Goal: Task Accomplishment & Management: Use online tool/utility

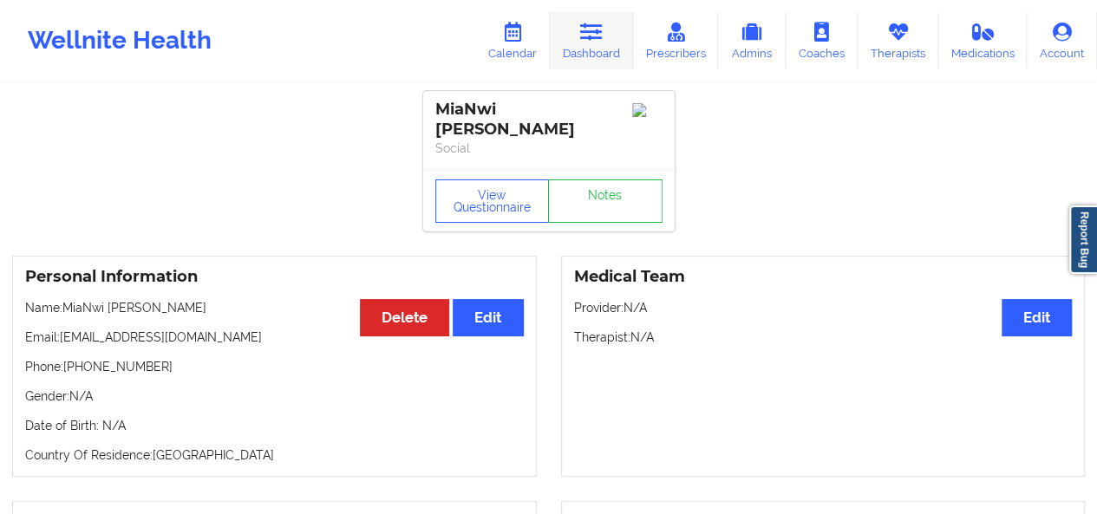
click at [593, 42] on icon at bounding box center [591, 32] width 23 height 19
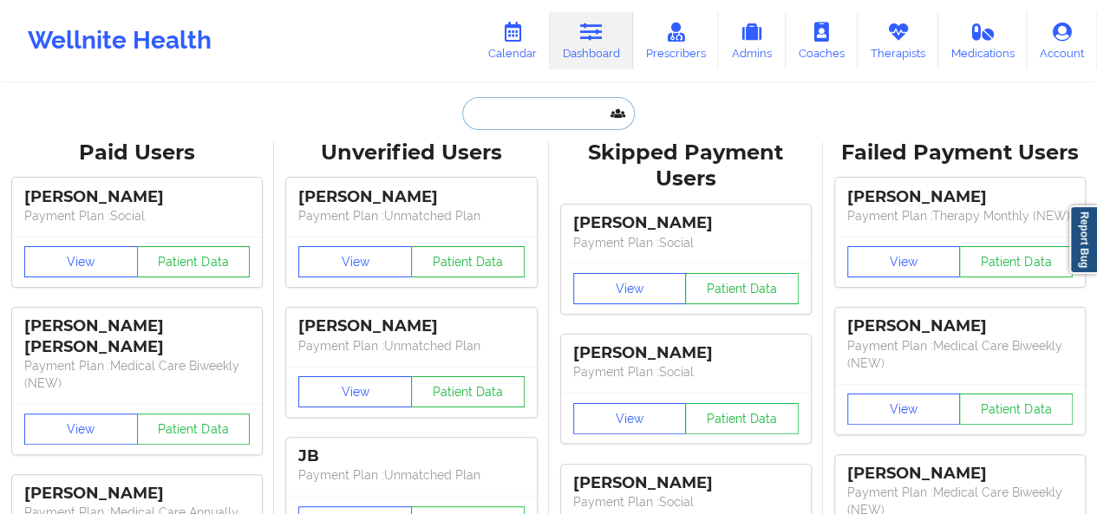
click at [517, 110] on input "text" at bounding box center [548, 113] width 172 height 33
paste input "[PERSON_NAME][EMAIL_ADDRESS][DOMAIN_NAME]"
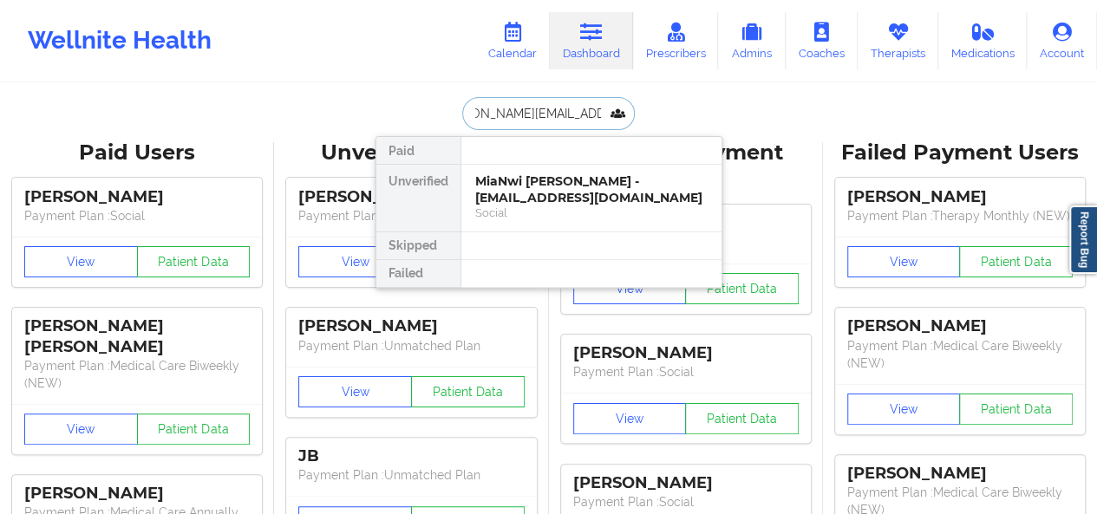
type input "[PERSON_NAME][EMAIL_ADDRESS][DOMAIN_NAME]"
click at [530, 160] on div at bounding box center [591, 151] width 261 height 28
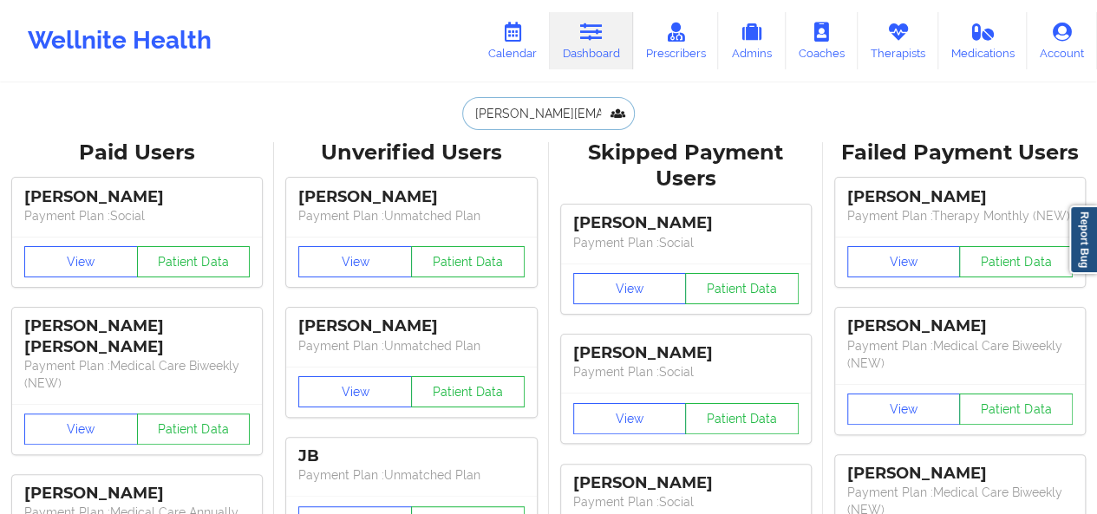
click at [552, 117] on input "[PERSON_NAME][EMAIL_ADDRESS][DOMAIN_NAME]" at bounding box center [548, 113] width 172 height 33
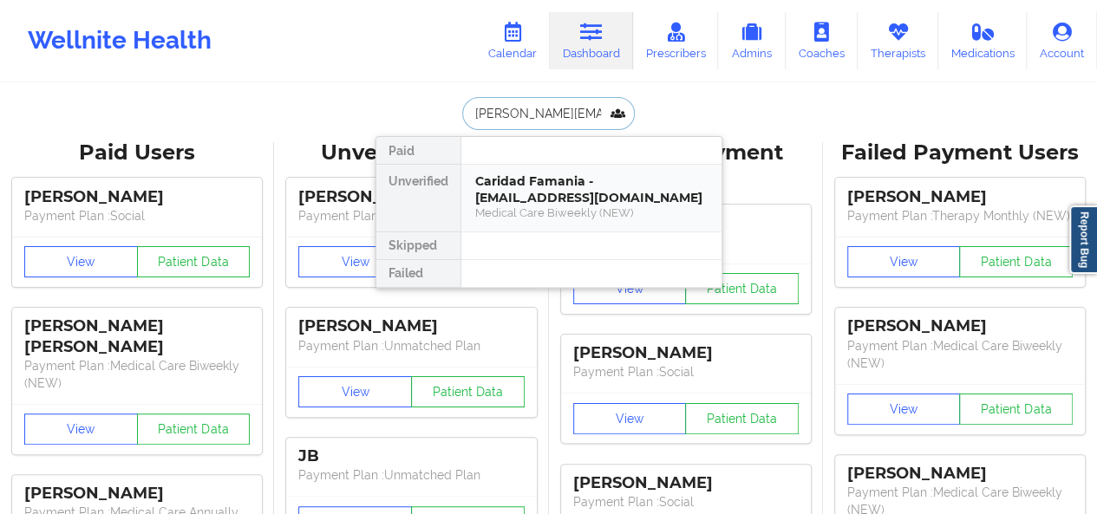
click at [546, 176] on div "Caridad Famania - [EMAIL_ADDRESS][DOMAIN_NAME]" at bounding box center [591, 189] width 232 height 32
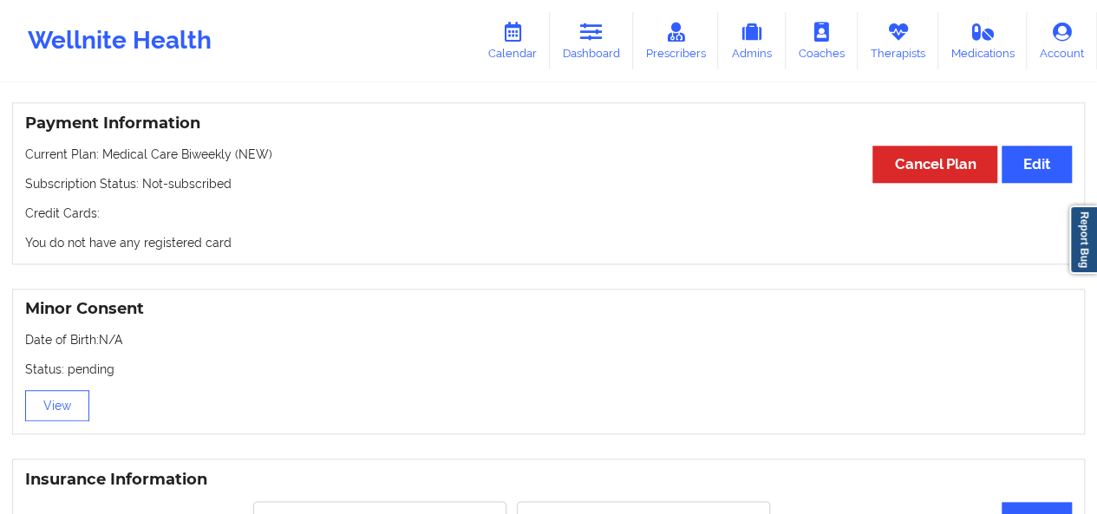
scroll to position [777, 0]
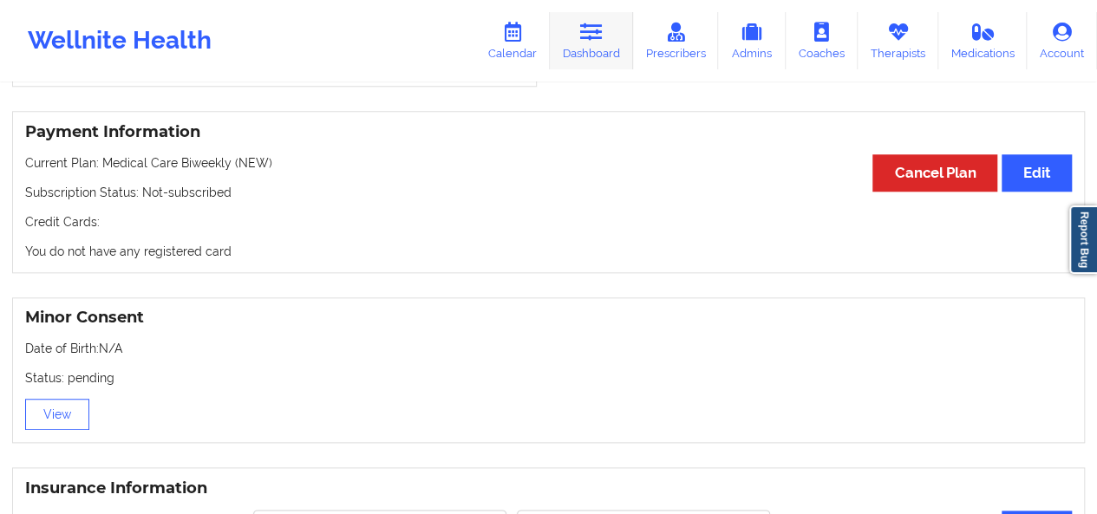
click at [596, 49] on link "Dashboard" at bounding box center [591, 40] width 83 height 57
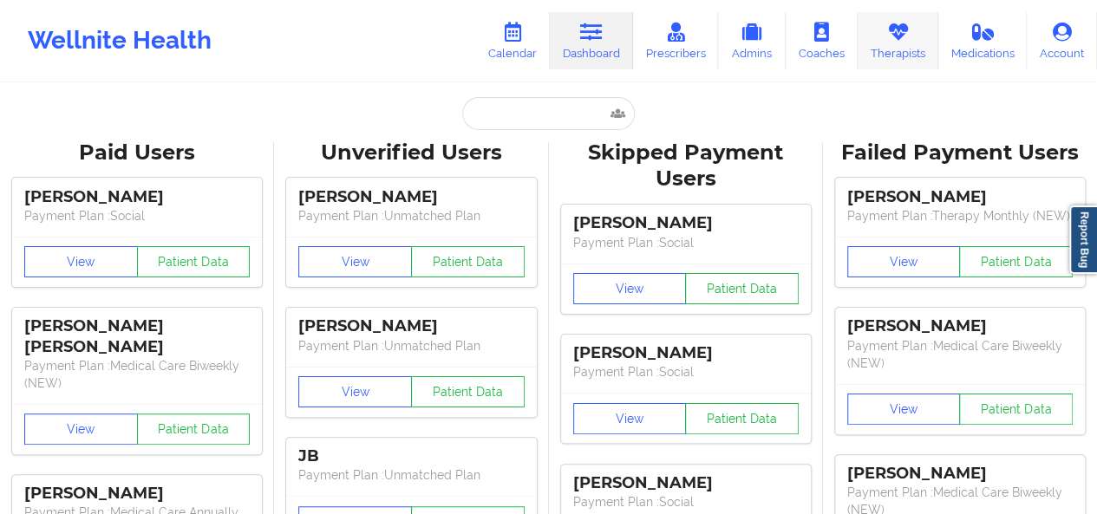
click at [905, 54] on link "Therapists" at bounding box center [898, 40] width 81 height 57
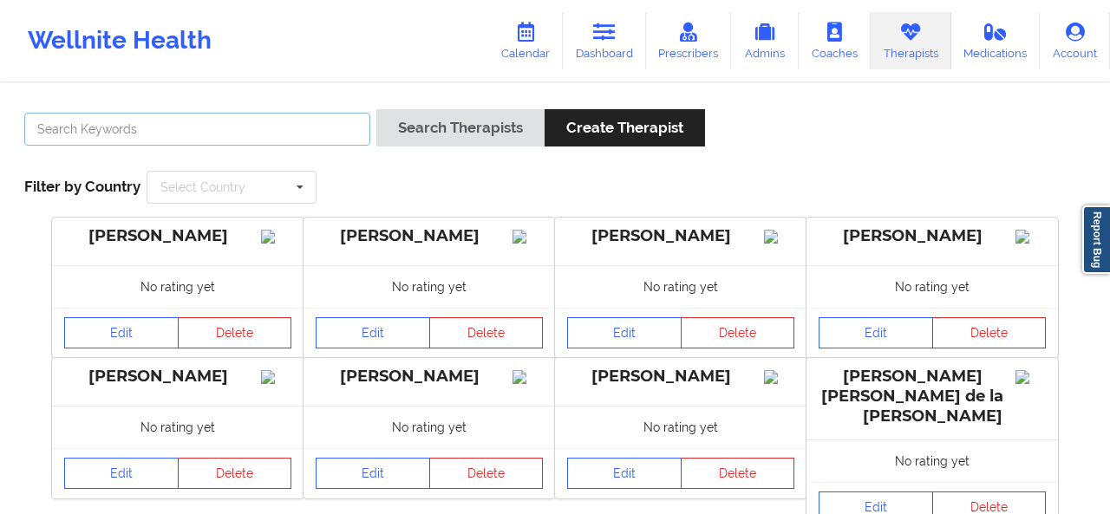
click at [330, 132] on input "text" at bounding box center [197, 129] width 346 height 33
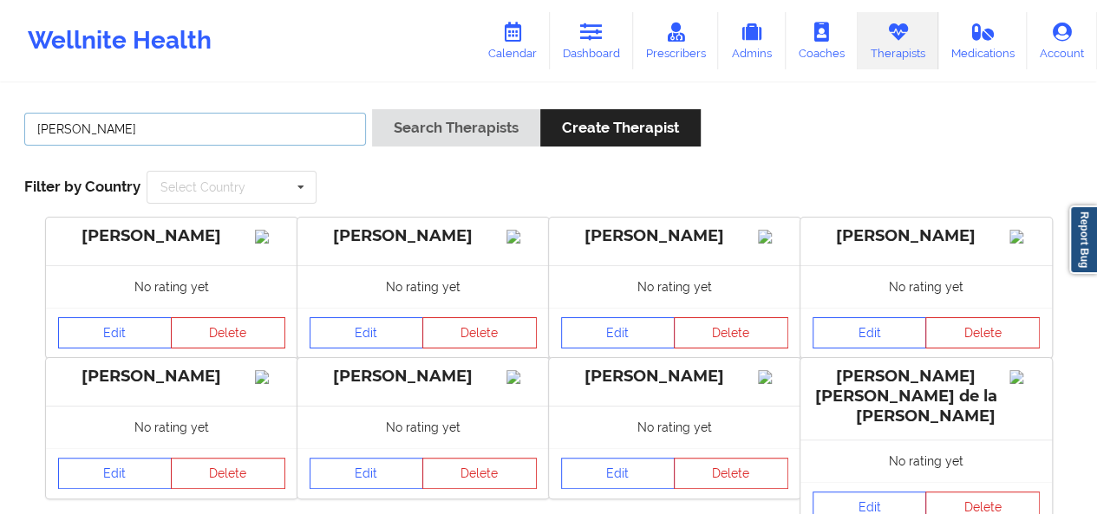
type input "[PERSON_NAME]"
click at [372, 109] on button "Search Therapists" at bounding box center [456, 127] width 168 height 37
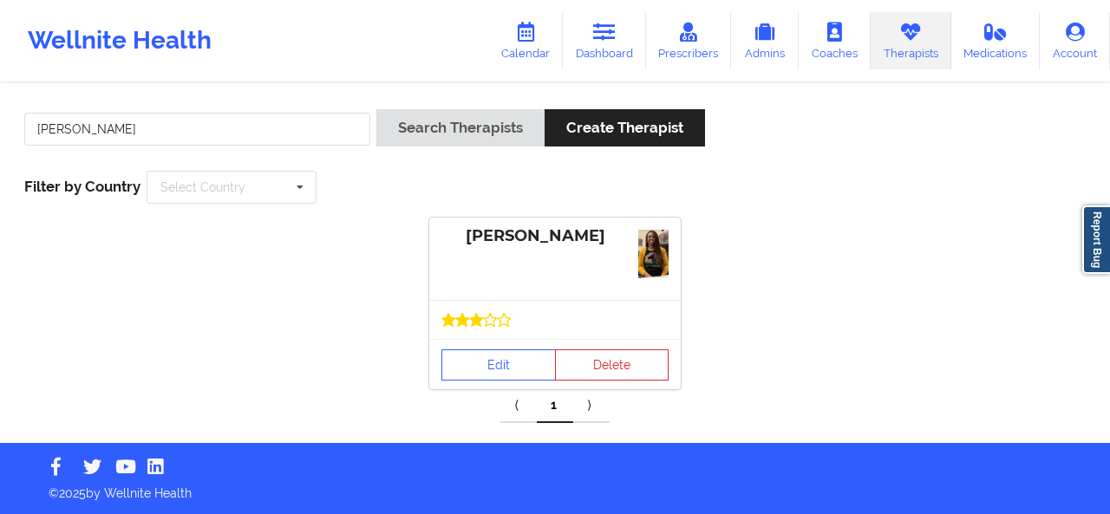
click at [479, 325] on icon at bounding box center [476, 320] width 13 height 13
click at [479, 358] on link "Edit" at bounding box center [498, 364] width 114 height 31
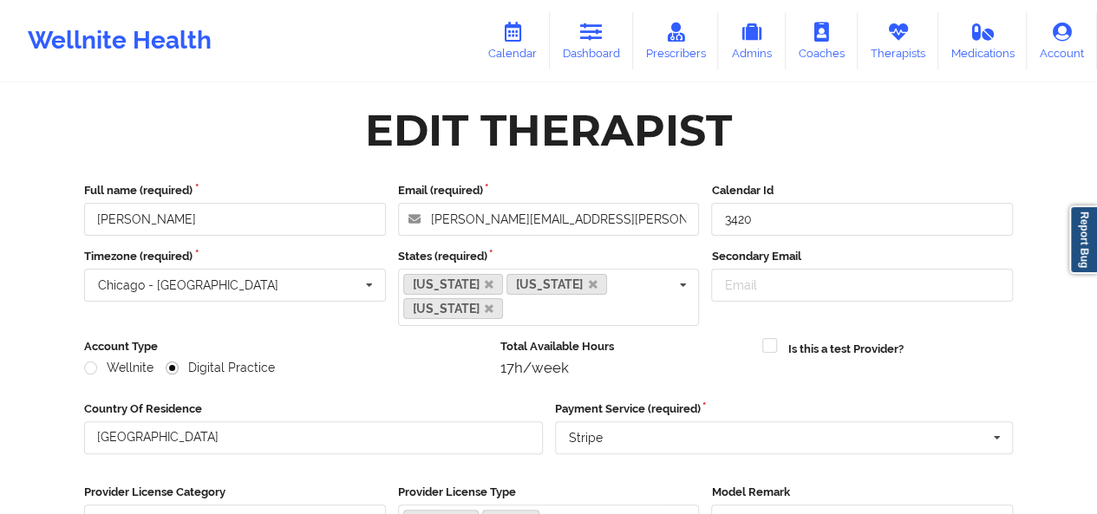
scroll to position [285, 0]
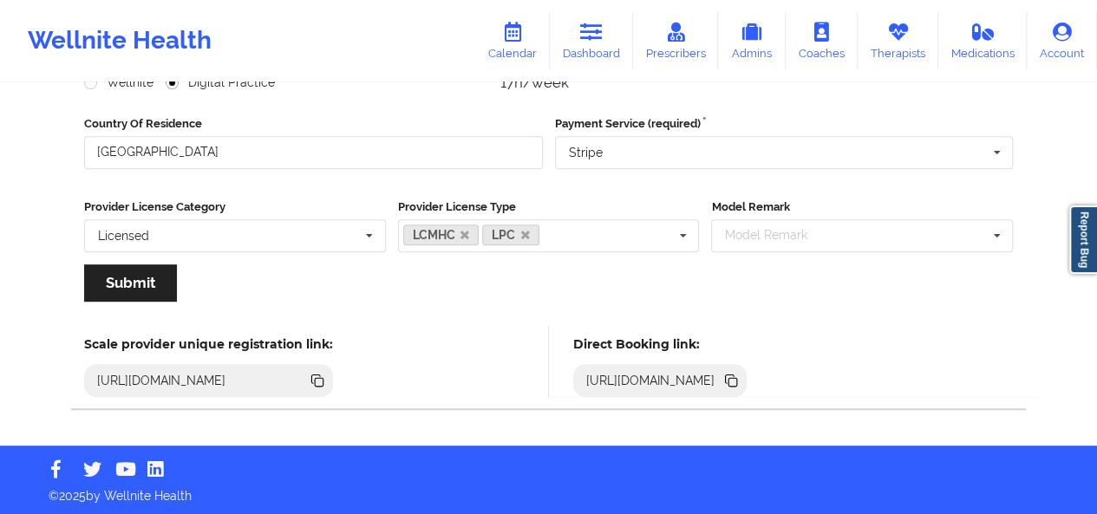
click at [737, 378] on icon at bounding box center [732, 382] width 9 height 9
click at [513, 45] on link "Calendar" at bounding box center [512, 40] width 75 height 57
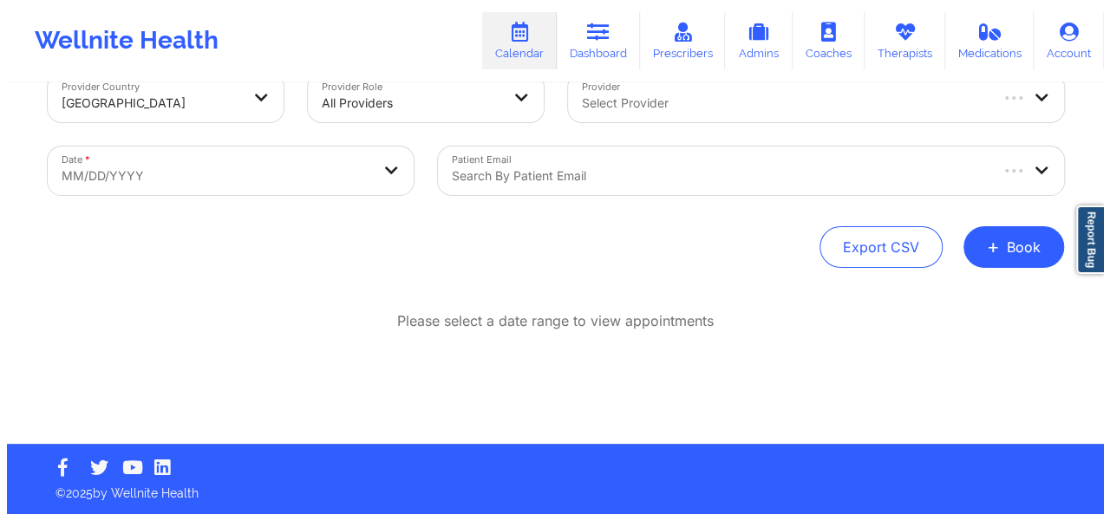
scroll to position [42, 0]
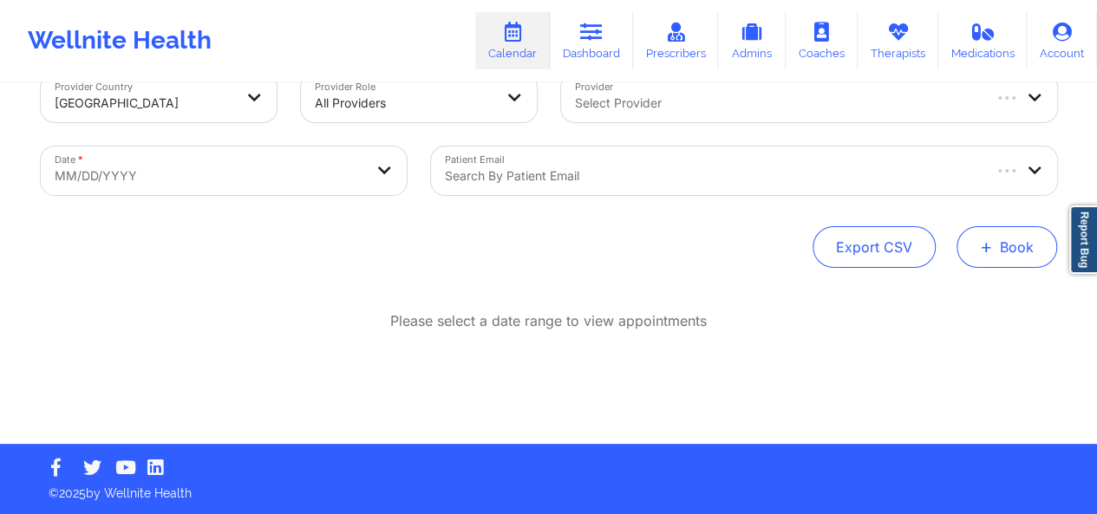
click at [995, 237] on button "+ Book" at bounding box center [1007, 247] width 101 height 42
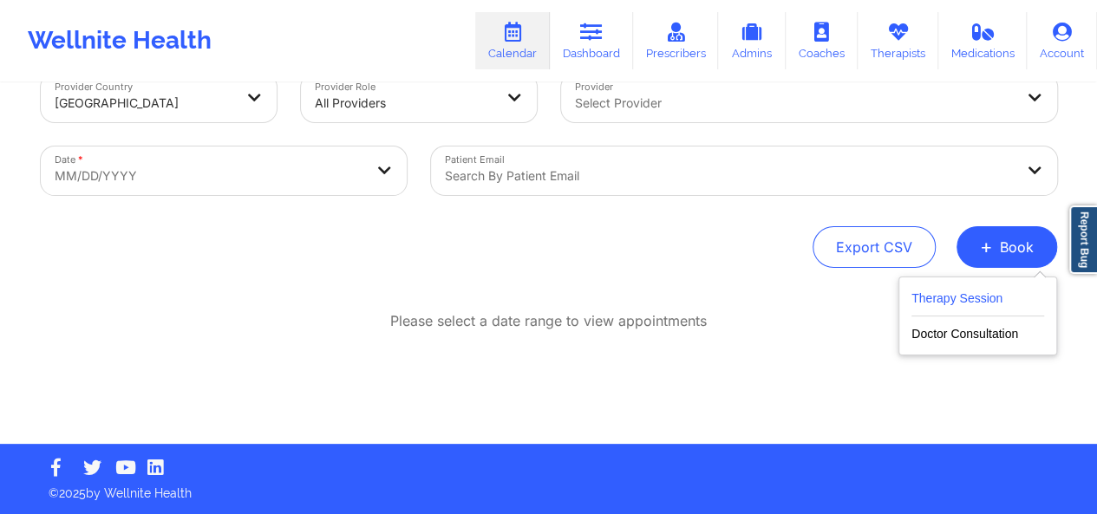
click at [971, 291] on button "Therapy Session" at bounding box center [977, 302] width 133 height 29
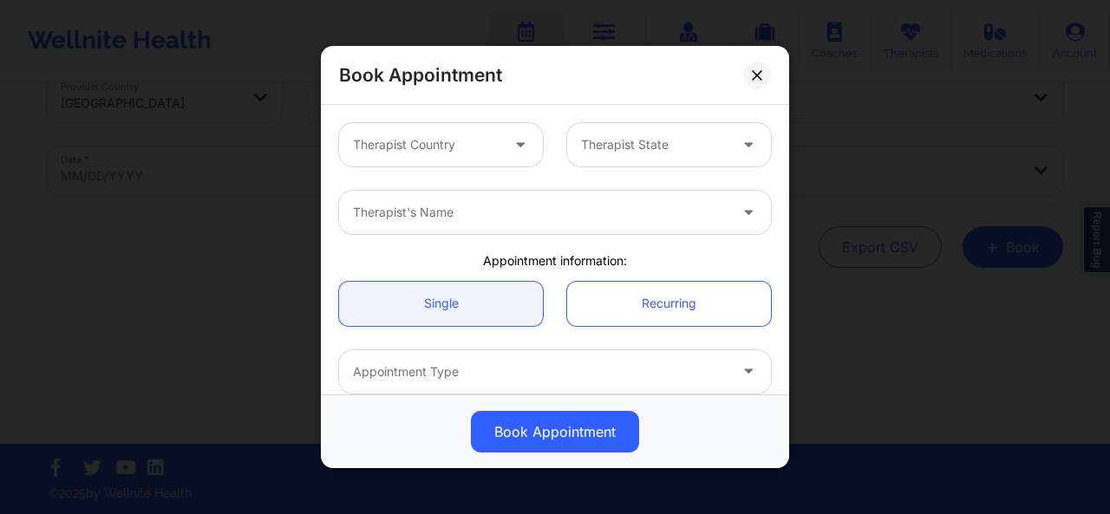
click at [542, 215] on div at bounding box center [540, 212] width 375 height 21
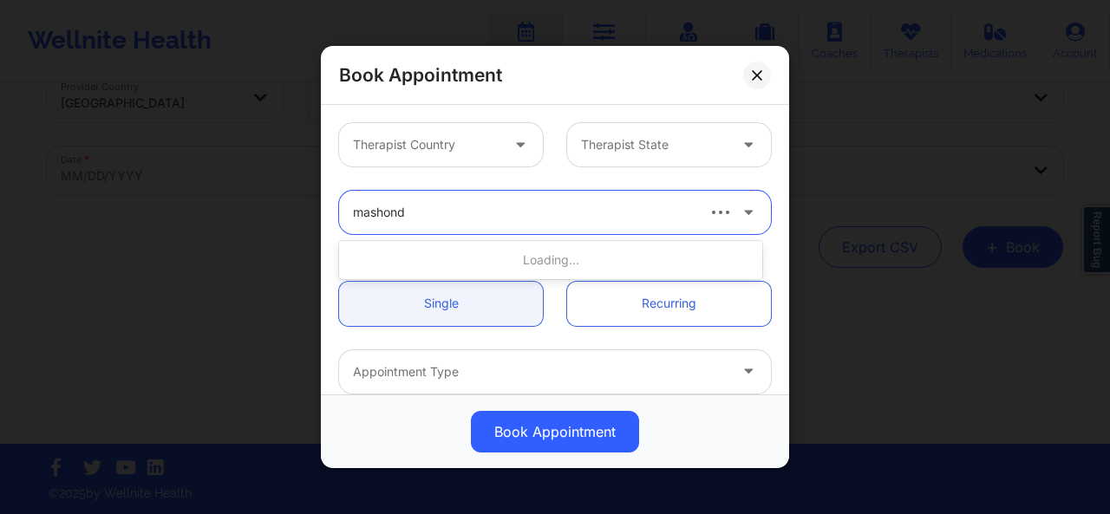
type input "[PERSON_NAME]"
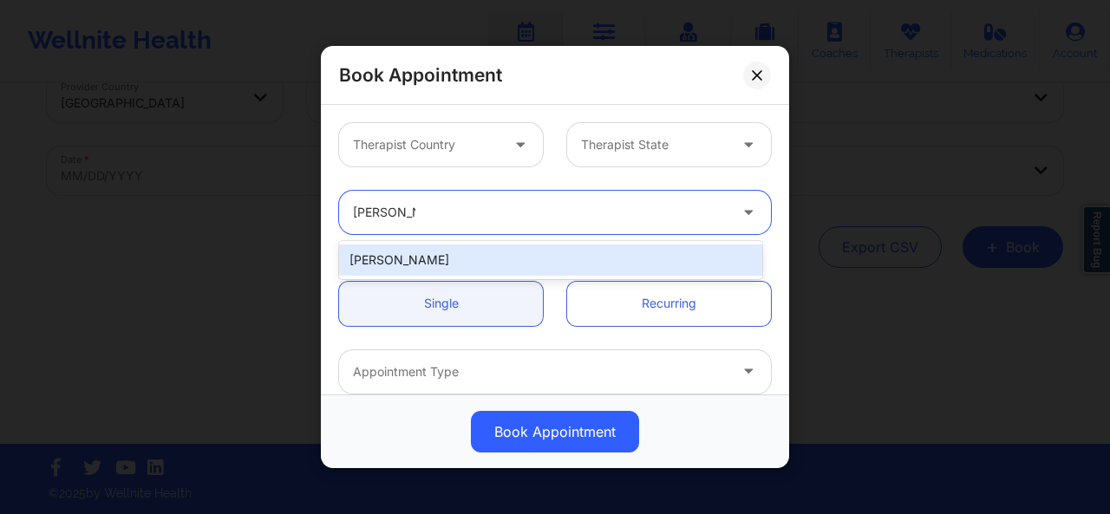
click at [497, 258] on div "[PERSON_NAME]" at bounding box center [550, 260] width 423 height 31
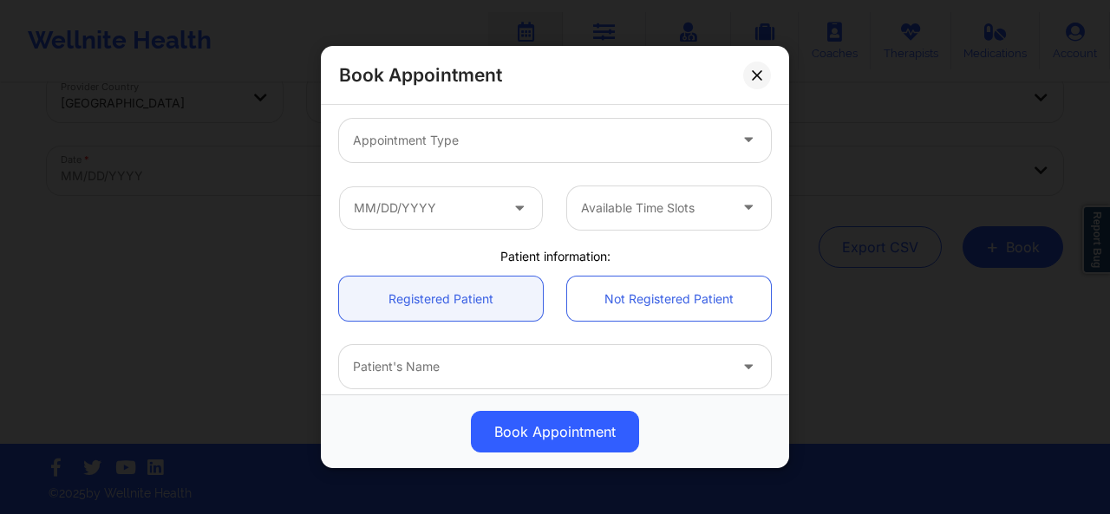
scroll to position [232, 0]
click at [390, 212] on input "text" at bounding box center [441, 206] width 204 height 43
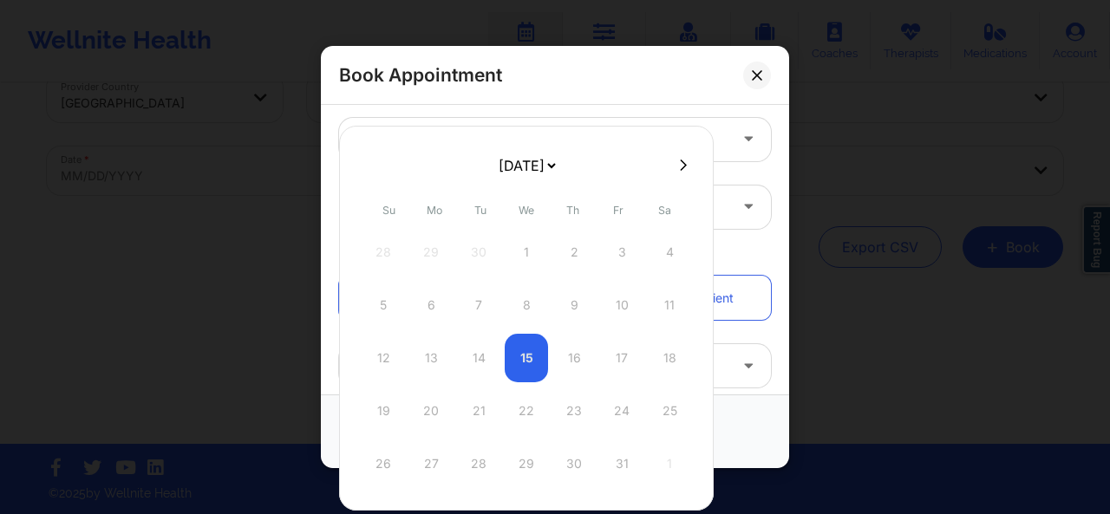
click at [550, 355] on div "12 13 14 15 16 17 18" at bounding box center [527, 358] width 330 height 49
click at [573, 362] on div "12 13 14 15 16 17 18" at bounding box center [527, 358] width 330 height 49
click at [616, 353] on div "12 13 14 15 16 17 18" at bounding box center [527, 358] width 330 height 49
click at [658, 352] on div "12 13 14 15 16 17 18" at bounding box center [527, 358] width 330 height 49
click at [730, 412] on div "Book Appointment" at bounding box center [555, 432] width 444 height 42
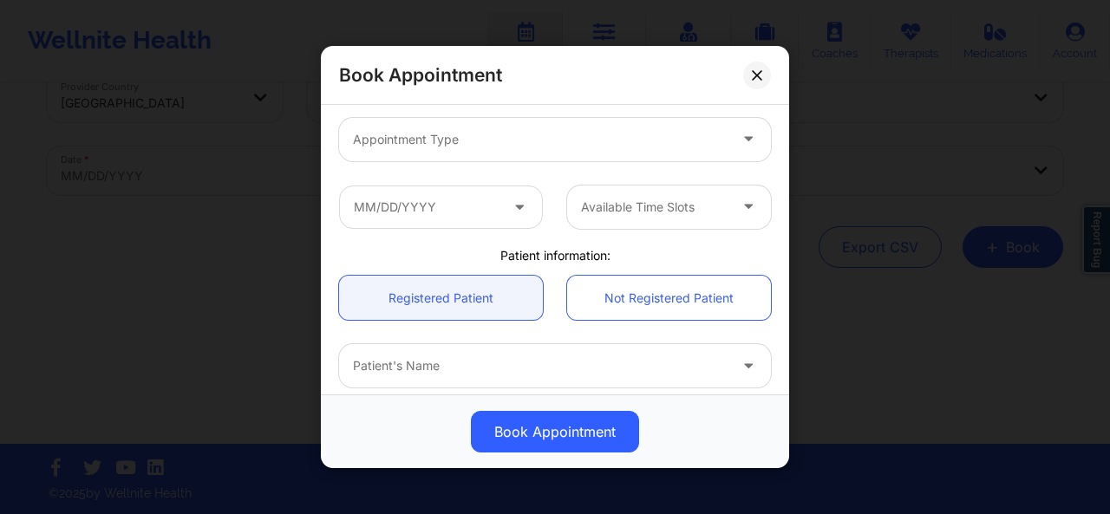
scroll to position [0, 0]
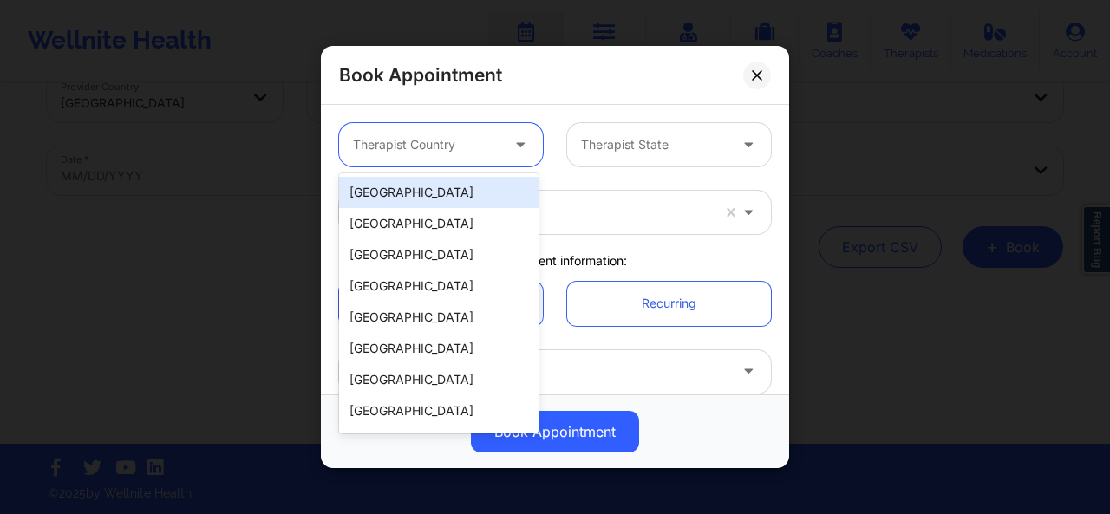
click at [501, 159] on div at bounding box center [522, 144] width 42 height 43
click at [479, 186] on div "[GEOGRAPHIC_DATA]" at bounding box center [438, 192] width 199 height 31
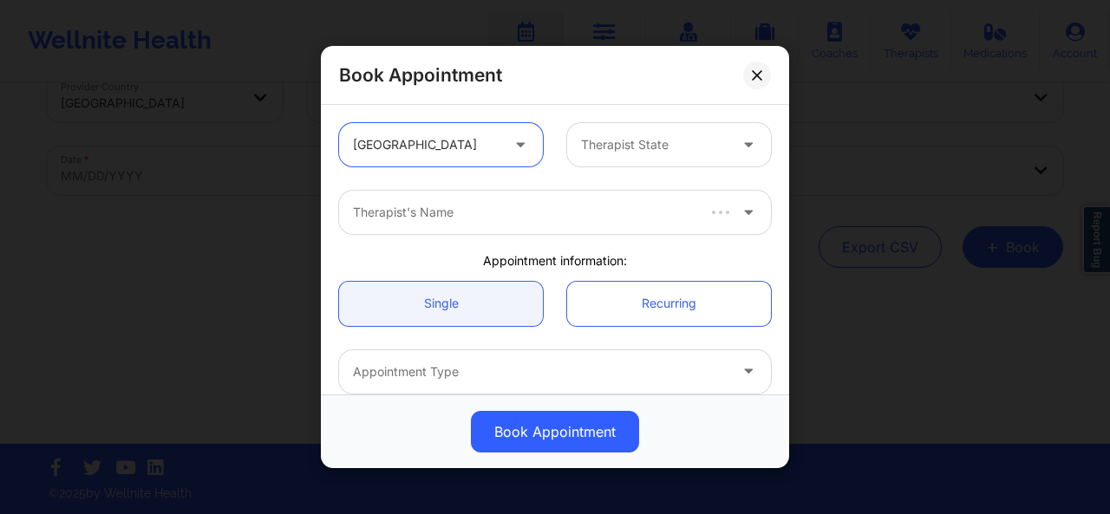
click at [599, 144] on div at bounding box center [654, 144] width 147 height 21
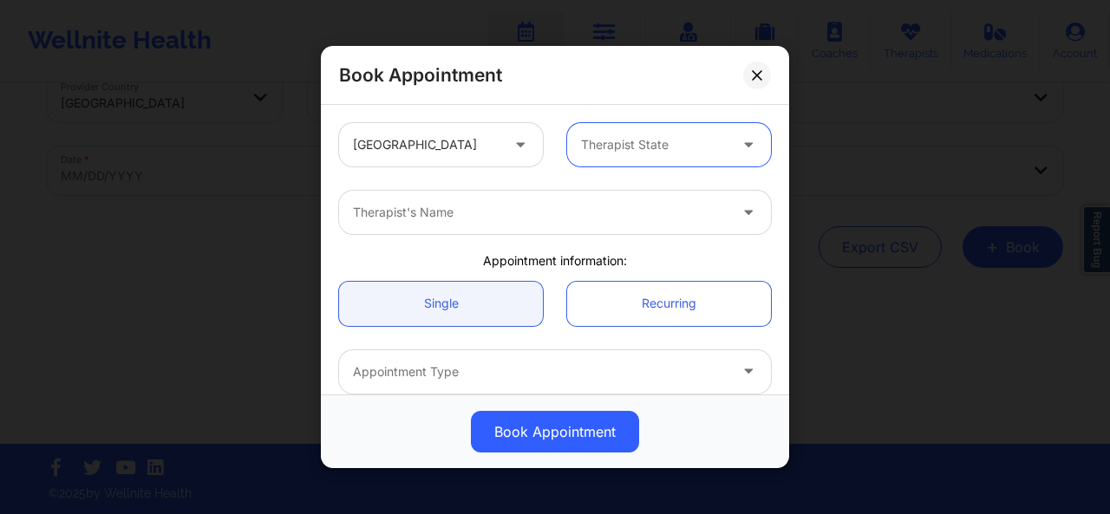
click at [599, 144] on div at bounding box center [654, 144] width 147 height 21
click at [529, 219] on div at bounding box center [540, 212] width 375 height 21
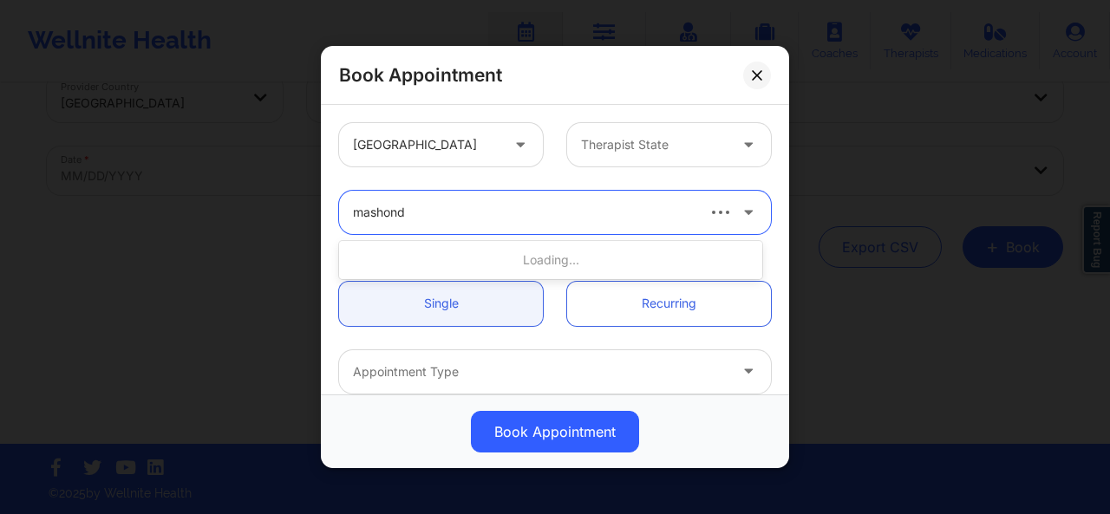
type input "[PERSON_NAME]"
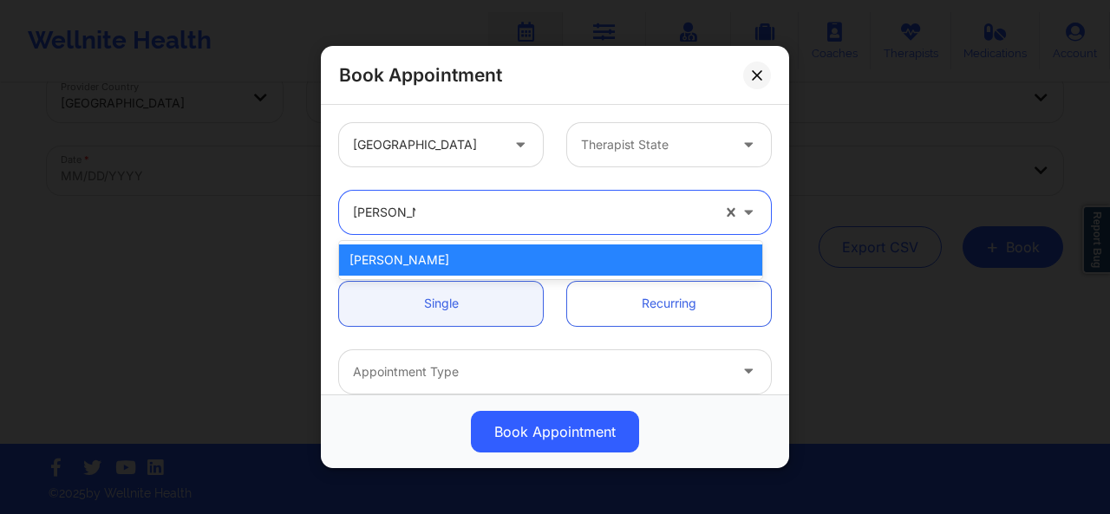
click at [477, 271] on div "[PERSON_NAME]" at bounding box center [550, 260] width 423 height 31
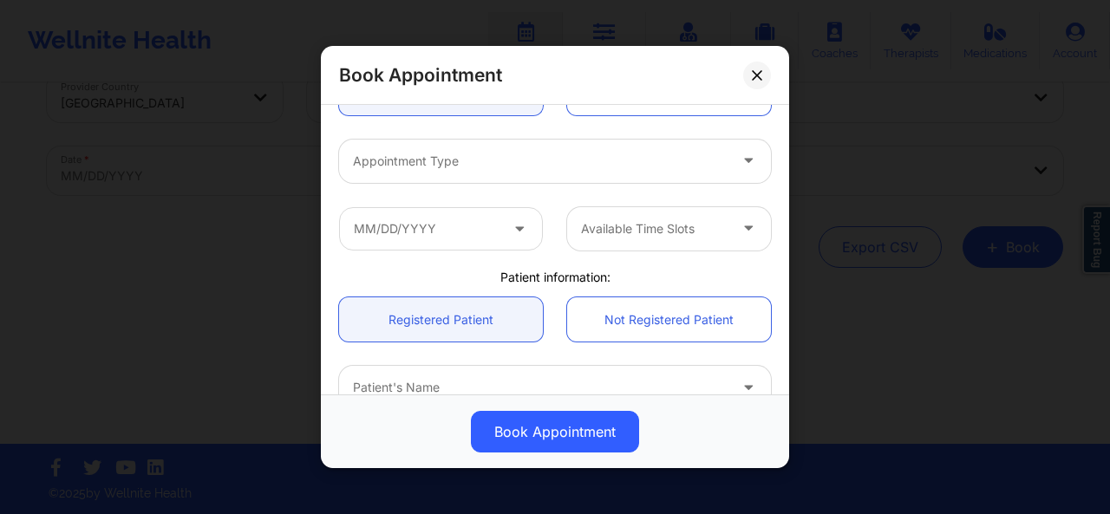
scroll to position [212, 0]
click at [489, 156] on div at bounding box center [540, 159] width 375 height 21
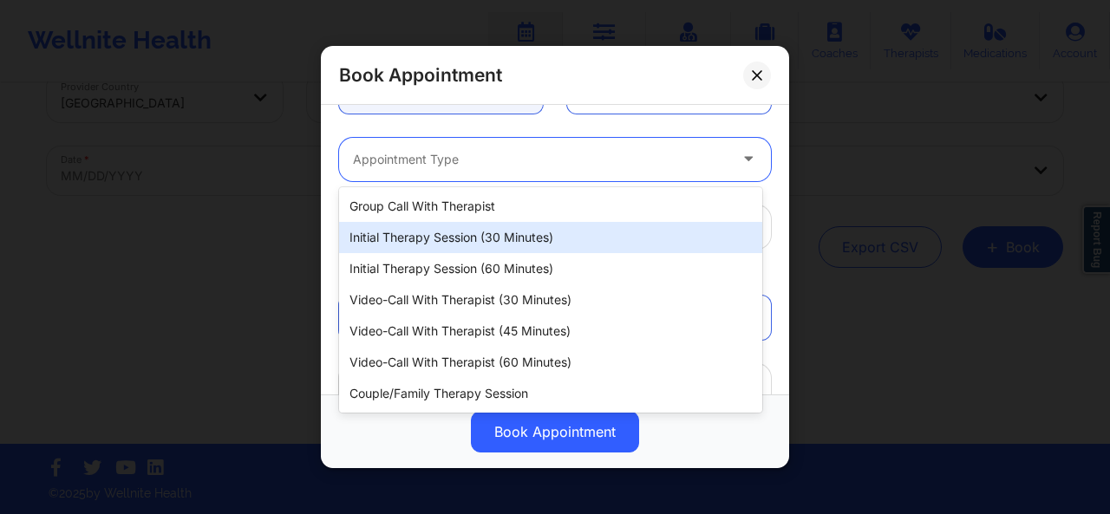
click at [469, 228] on div "Initial Therapy Session (30 minutes)" at bounding box center [550, 237] width 423 height 31
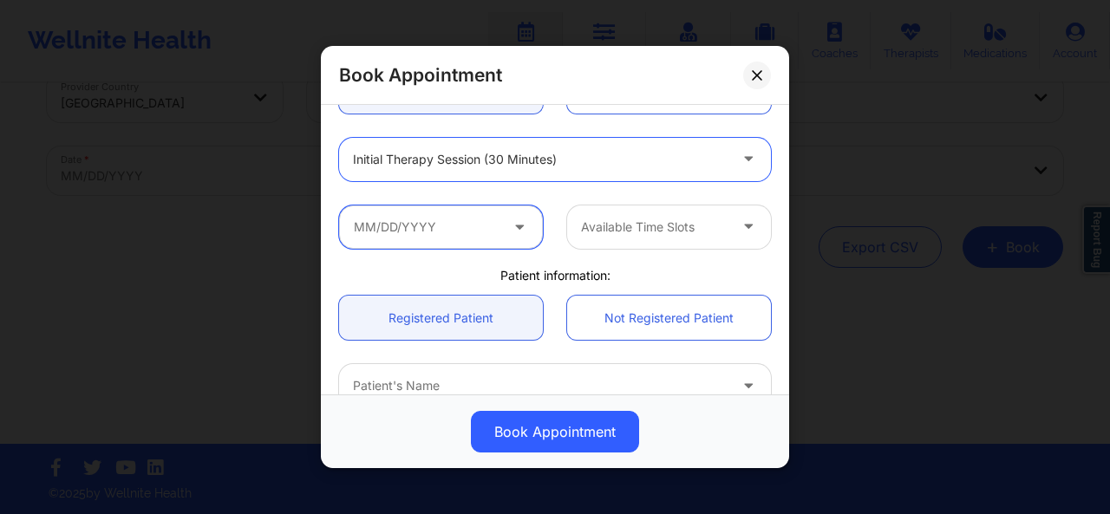
click at [468, 226] on input "text" at bounding box center [441, 226] width 204 height 43
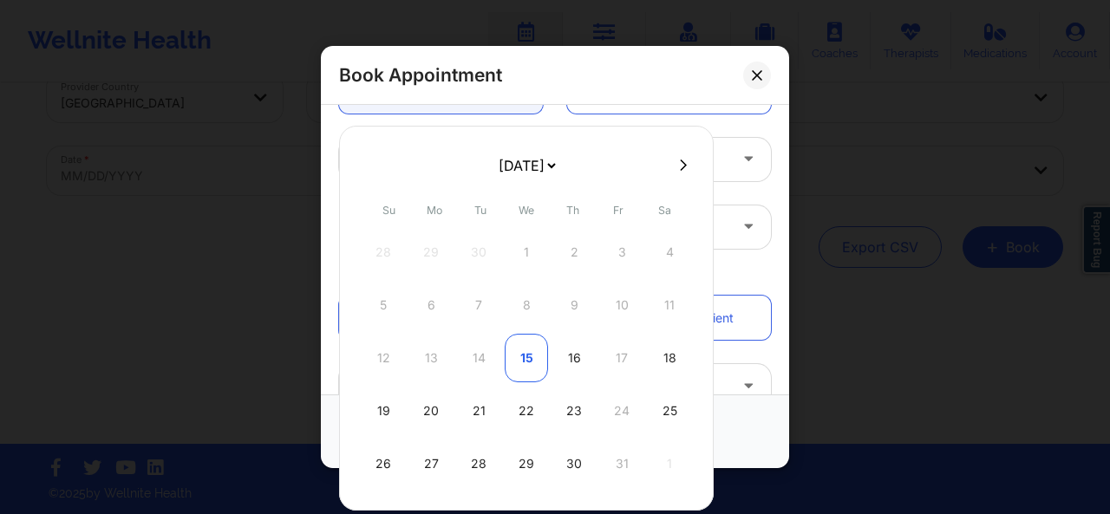
click at [536, 352] on div "15" at bounding box center [526, 358] width 43 height 49
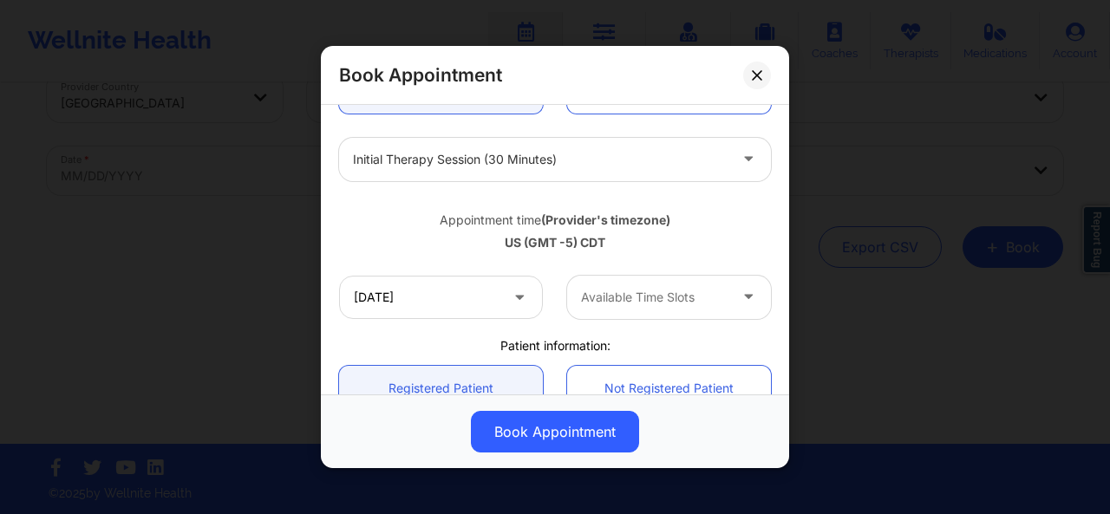
click at [700, 295] on div at bounding box center [654, 297] width 147 height 21
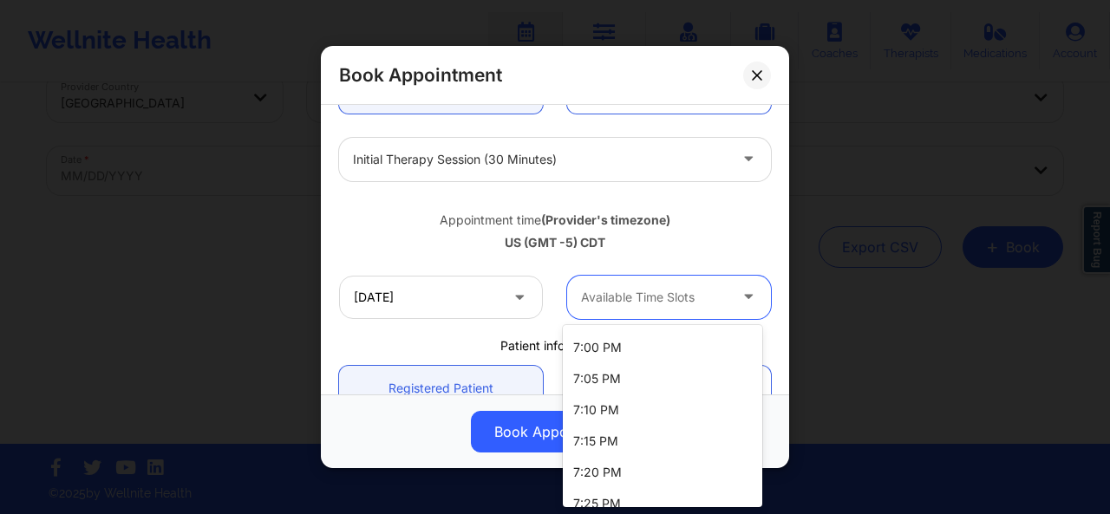
scroll to position [637, 0]
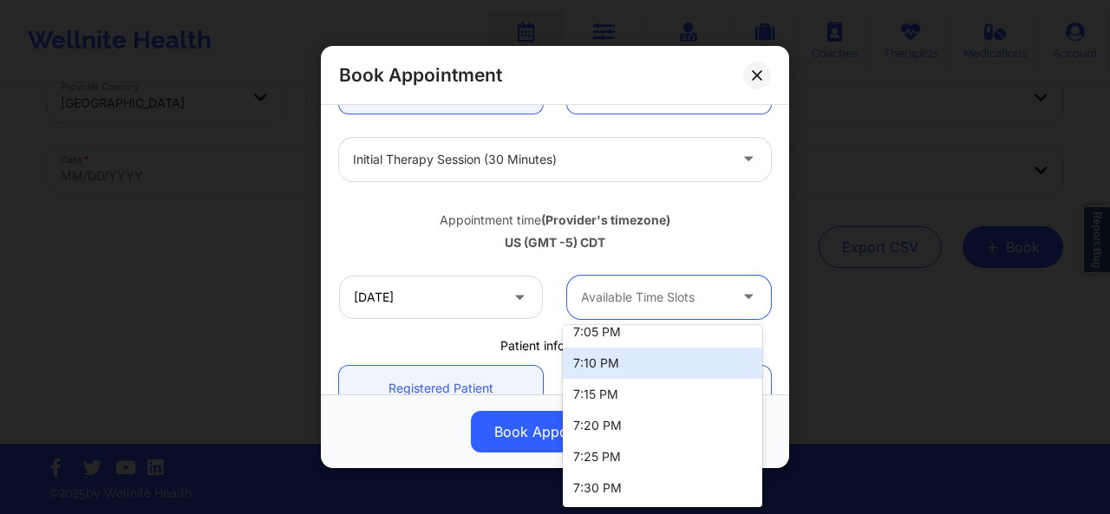
click at [720, 228] on div "Appointment time (Provider's timezone) [GEOGRAPHIC_DATA] (GMT -5) CDT" at bounding box center [555, 228] width 456 height 46
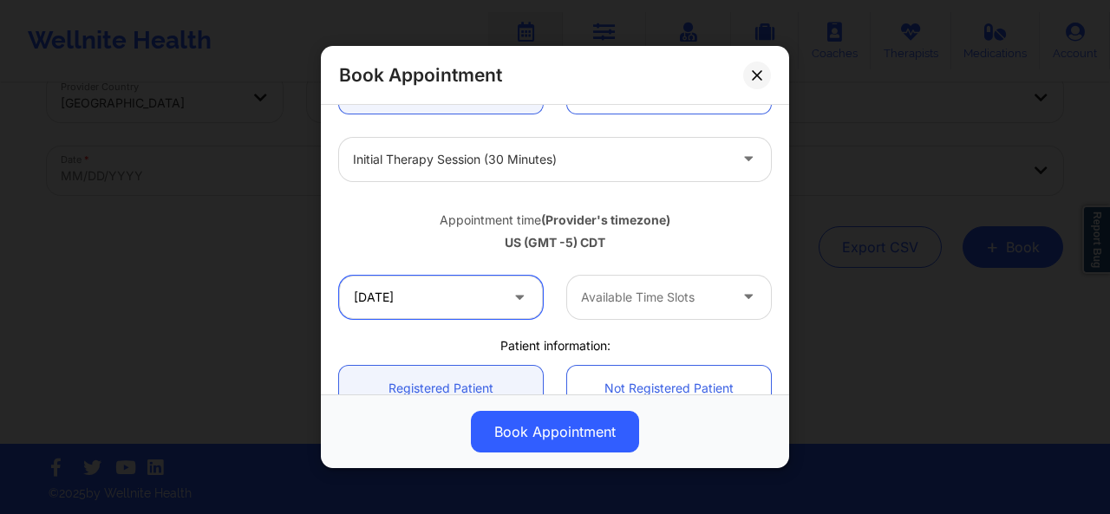
click at [503, 301] on input "[DATE]" at bounding box center [441, 297] width 204 height 43
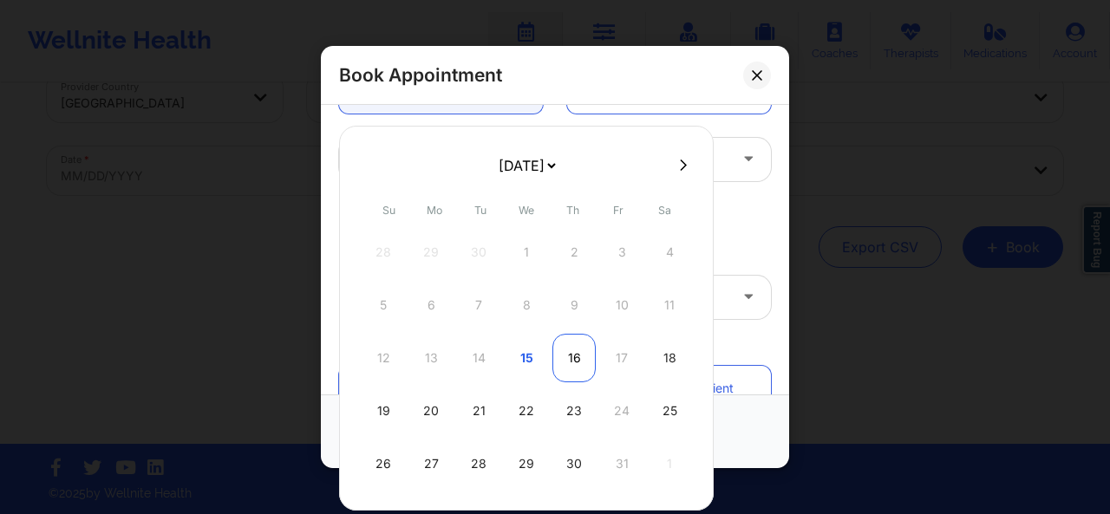
click at [567, 349] on div "16" at bounding box center [573, 358] width 43 height 49
type input "[DATE]"
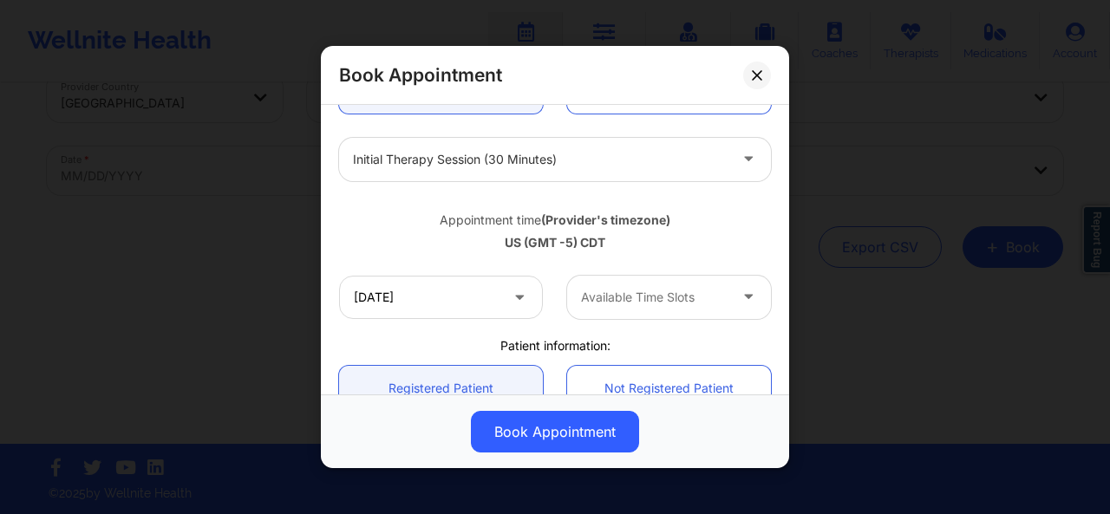
click at [677, 291] on div at bounding box center [654, 297] width 147 height 21
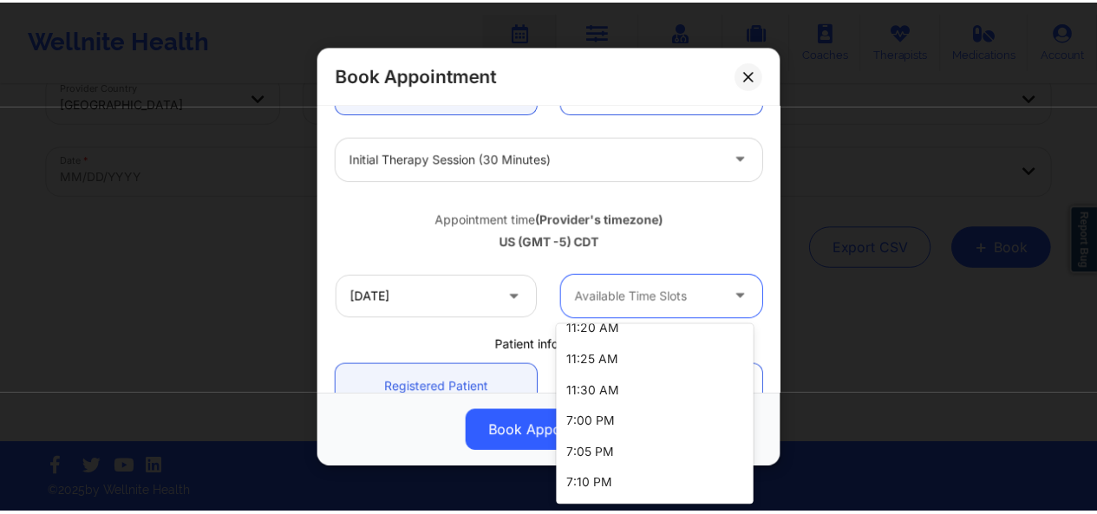
scroll to position [449, 0]
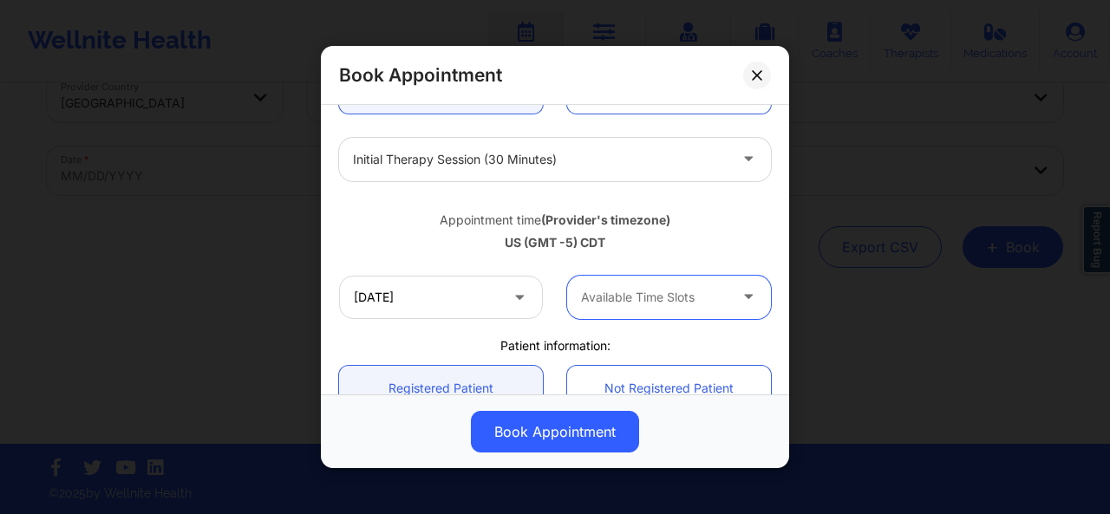
click at [220, 271] on div "Book Appointment [GEOGRAPHIC_DATA] Therapist State [PERSON_NAME] Appointment in…" at bounding box center [555, 257] width 1110 height 514
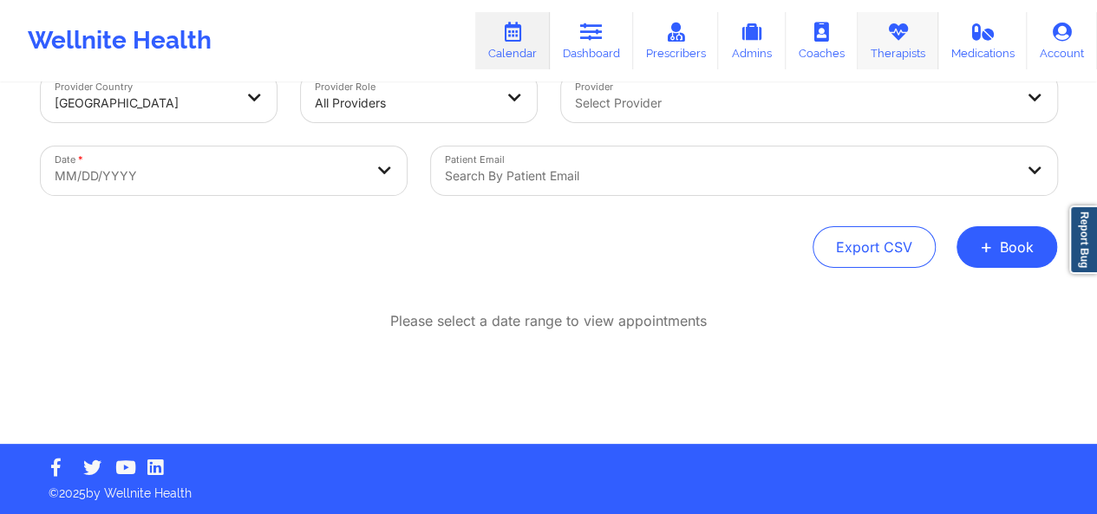
click at [879, 39] on link "Therapists" at bounding box center [898, 40] width 81 height 57
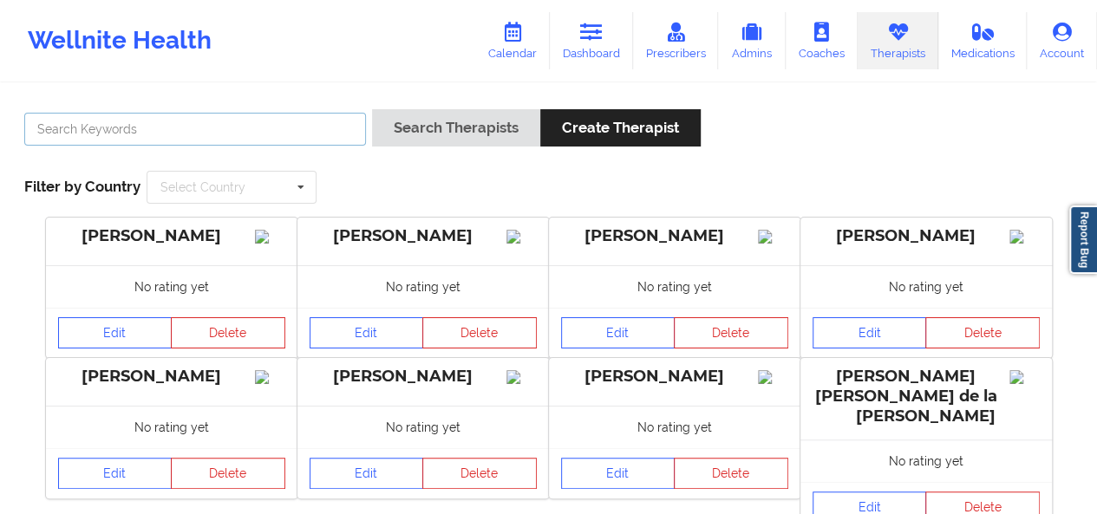
click at [281, 133] on input "text" at bounding box center [195, 129] width 342 height 33
click at [372, 109] on button "Search Therapists" at bounding box center [456, 127] width 168 height 37
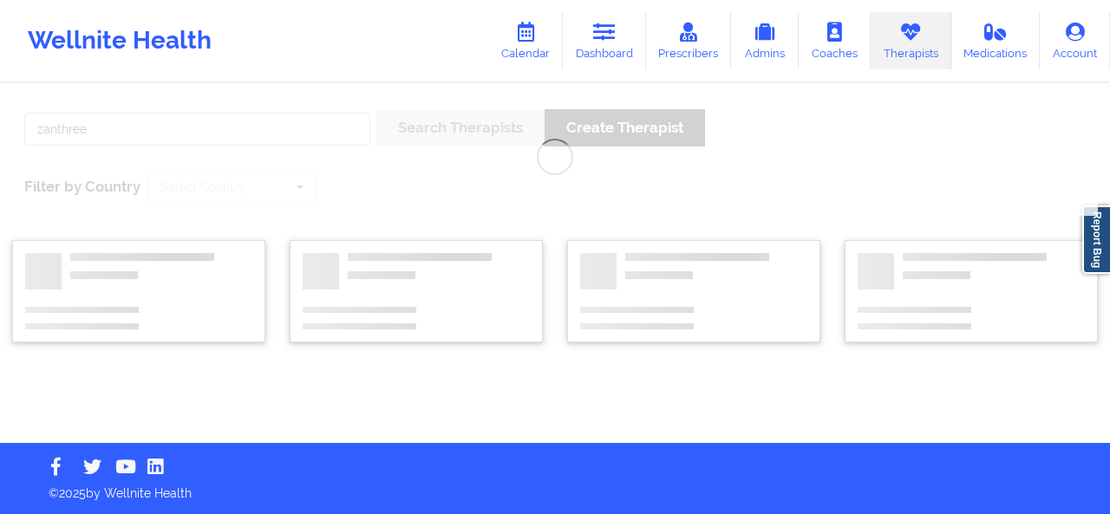
click at [281, 133] on input "zanthree" at bounding box center [197, 129] width 346 height 33
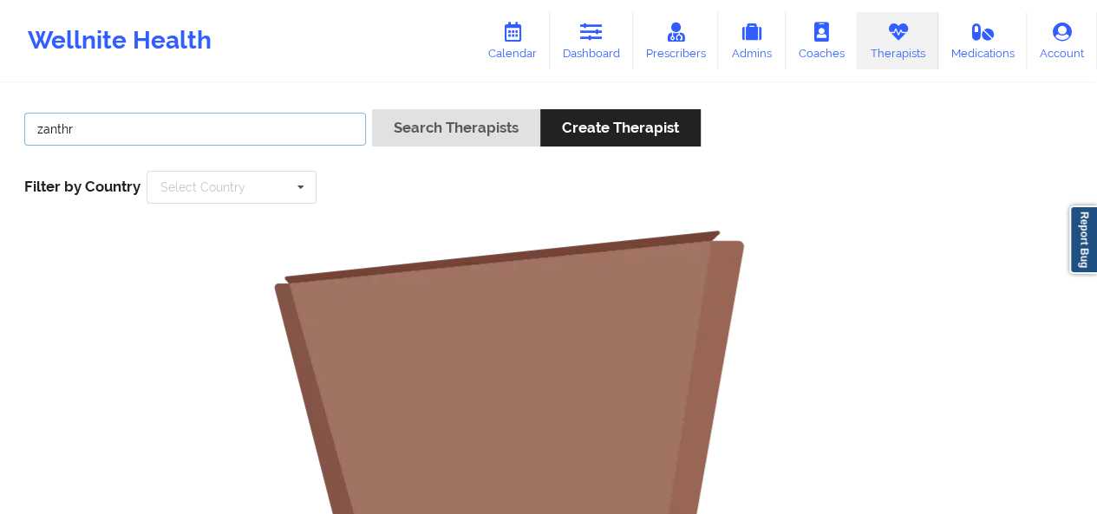
type input "zanthr"
click at [372, 109] on button "Search Therapists" at bounding box center [456, 127] width 168 height 37
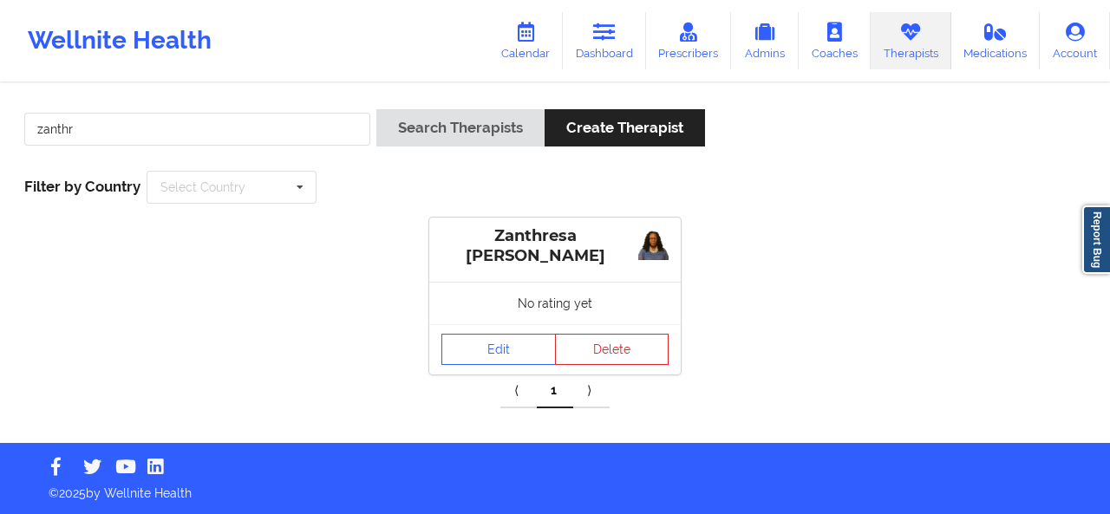
click at [501, 329] on div "Edit Delete" at bounding box center [554, 349] width 251 height 50
click at [510, 363] on link "Edit" at bounding box center [498, 349] width 114 height 31
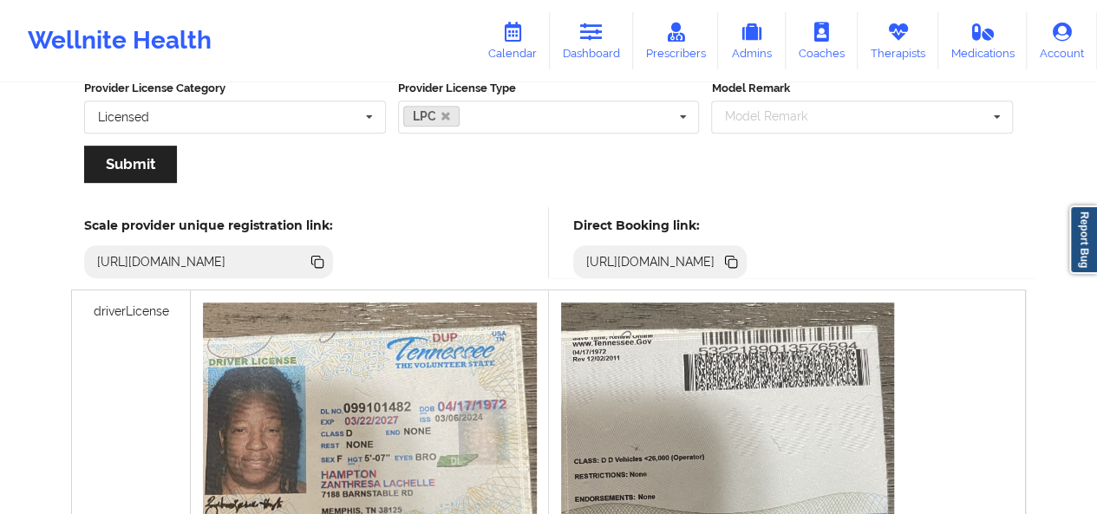
scroll to position [373, 0]
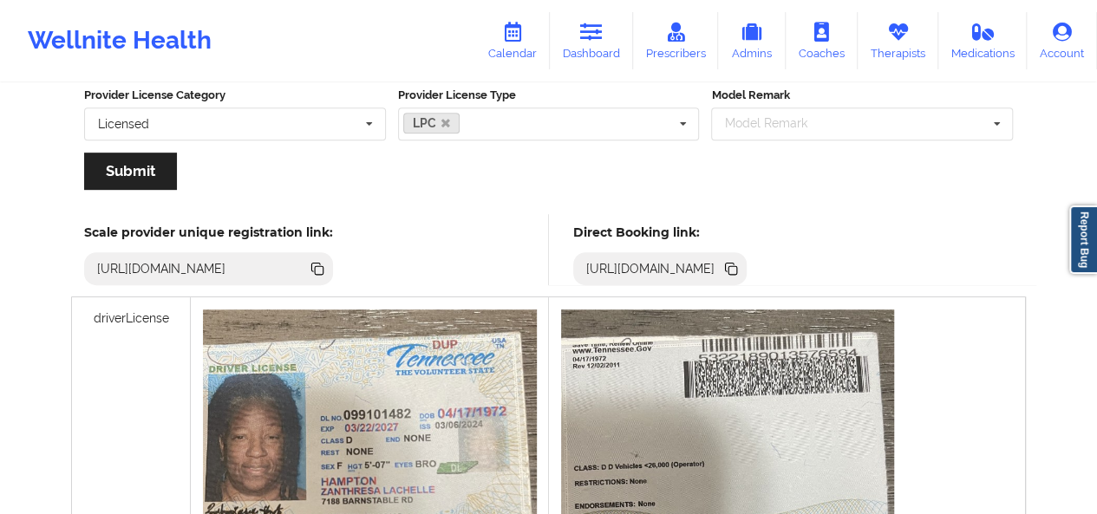
click at [737, 270] on icon at bounding box center [732, 270] width 9 height 9
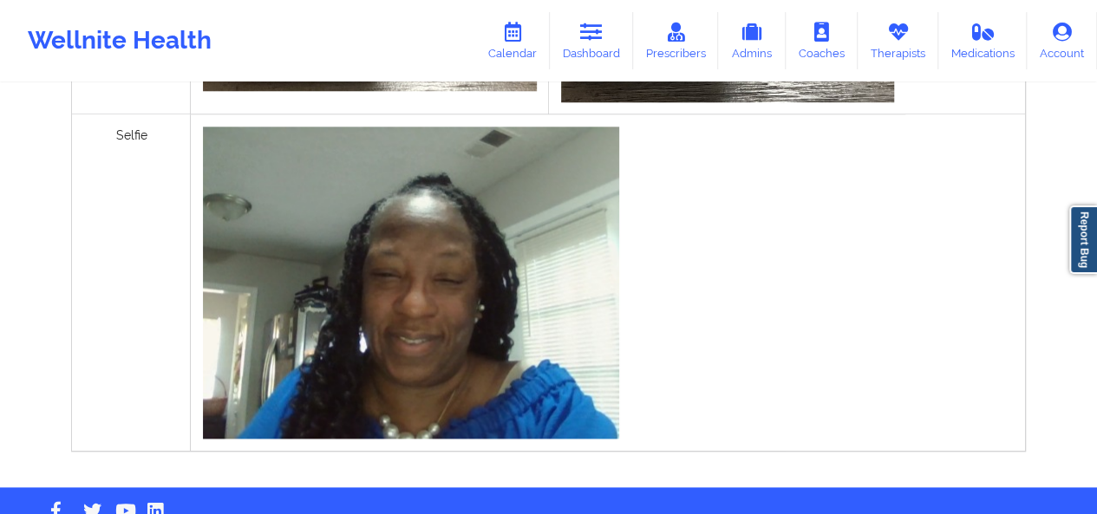
scroll to position [340, 0]
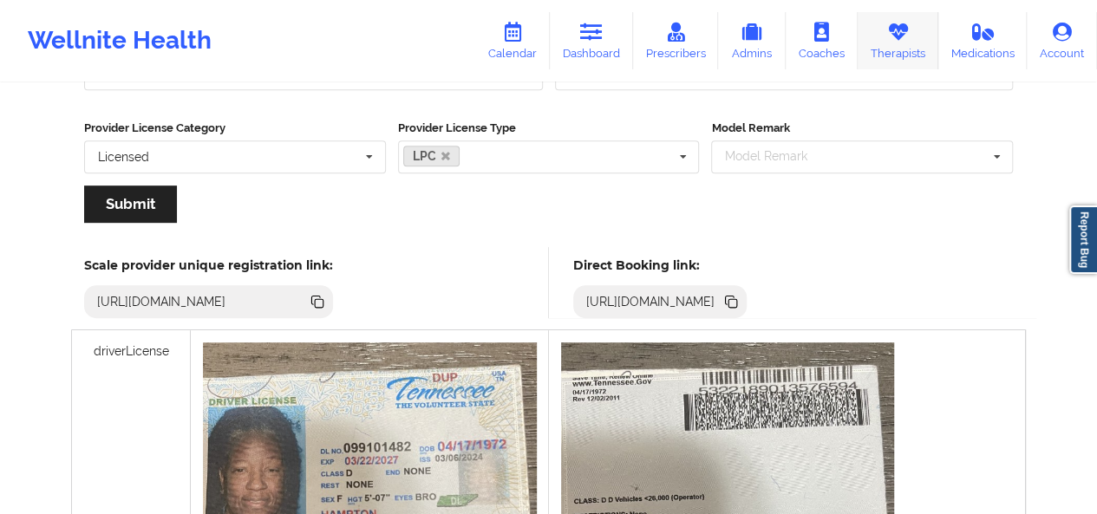
click at [874, 60] on link "Therapists" at bounding box center [898, 40] width 81 height 57
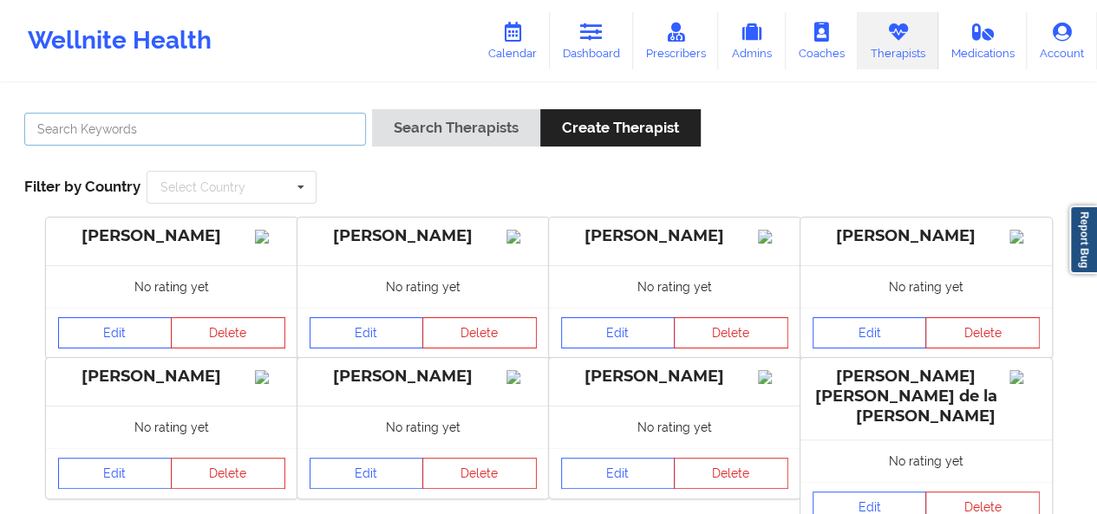
click at [291, 134] on input "text" at bounding box center [195, 129] width 342 height 33
click at [372, 109] on button "Search Therapists" at bounding box center [456, 127] width 168 height 37
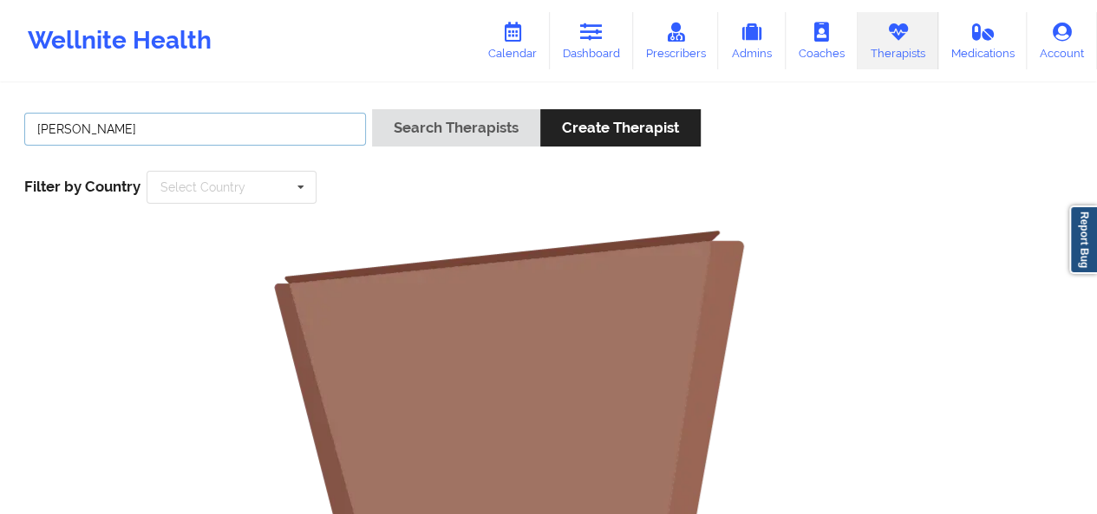
click at [372, 109] on button "Search Therapists" at bounding box center [456, 127] width 168 height 37
type input "[PERSON_NAME]"
click at [372, 109] on button "Search Therapists" at bounding box center [456, 127] width 168 height 37
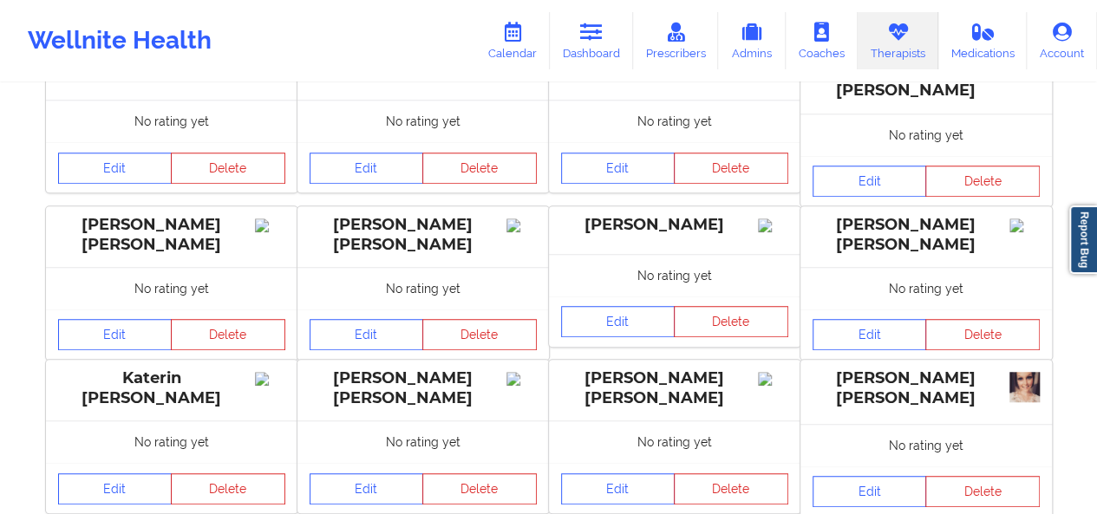
scroll to position [611, 0]
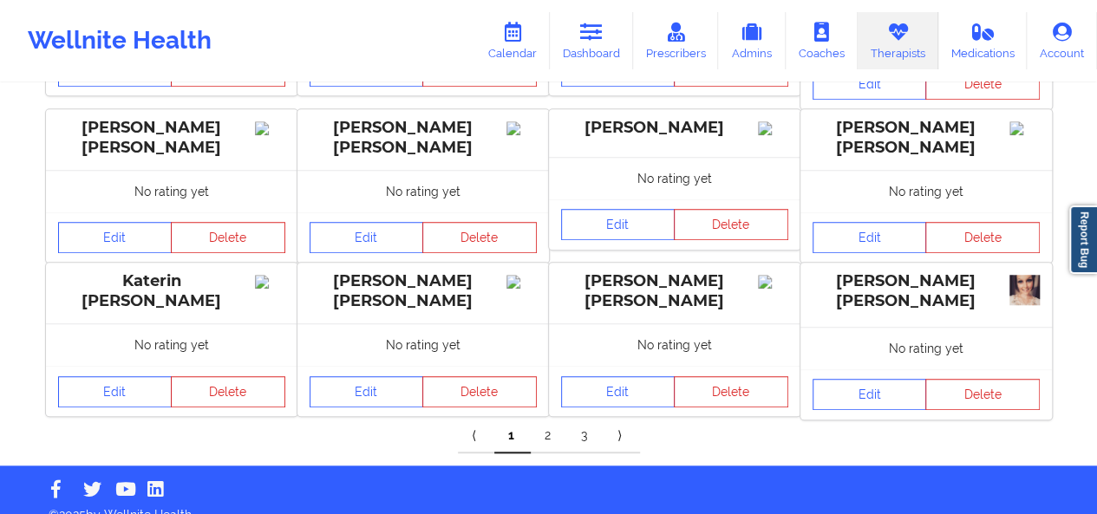
click at [548, 419] on link "2" at bounding box center [549, 436] width 36 height 35
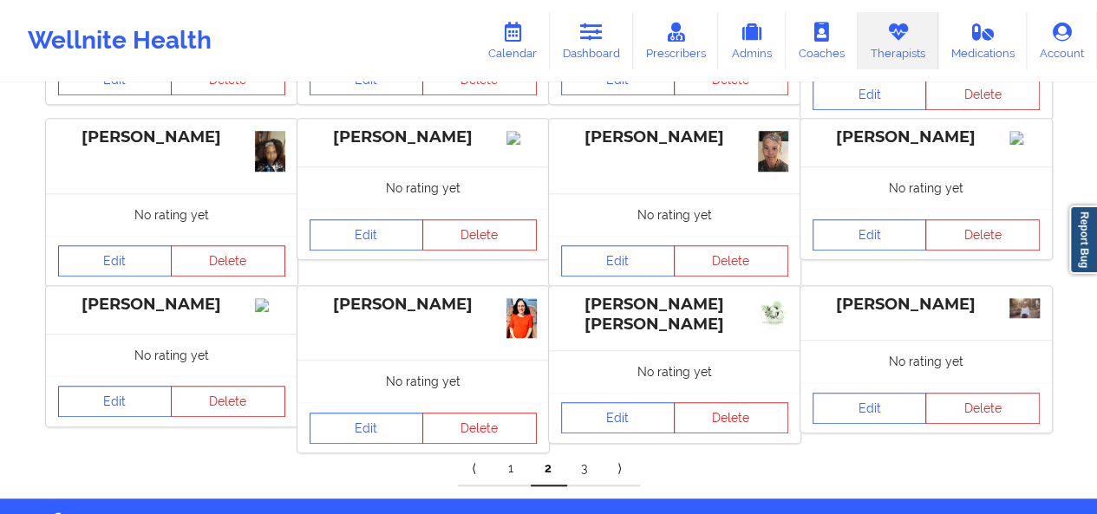
scroll to position [598, 0]
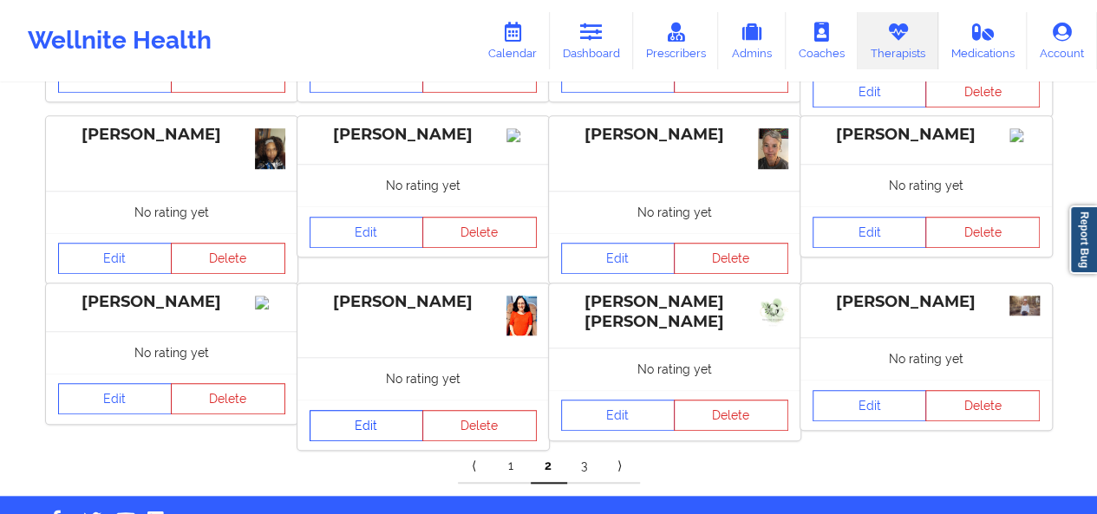
click at [345, 415] on link "Edit" at bounding box center [367, 425] width 114 height 31
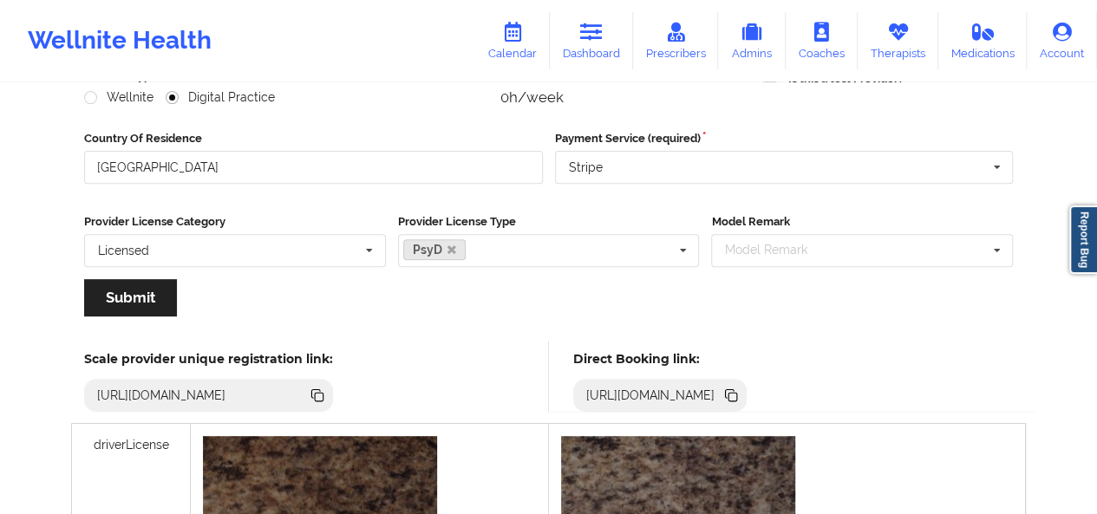
scroll to position [236, 0]
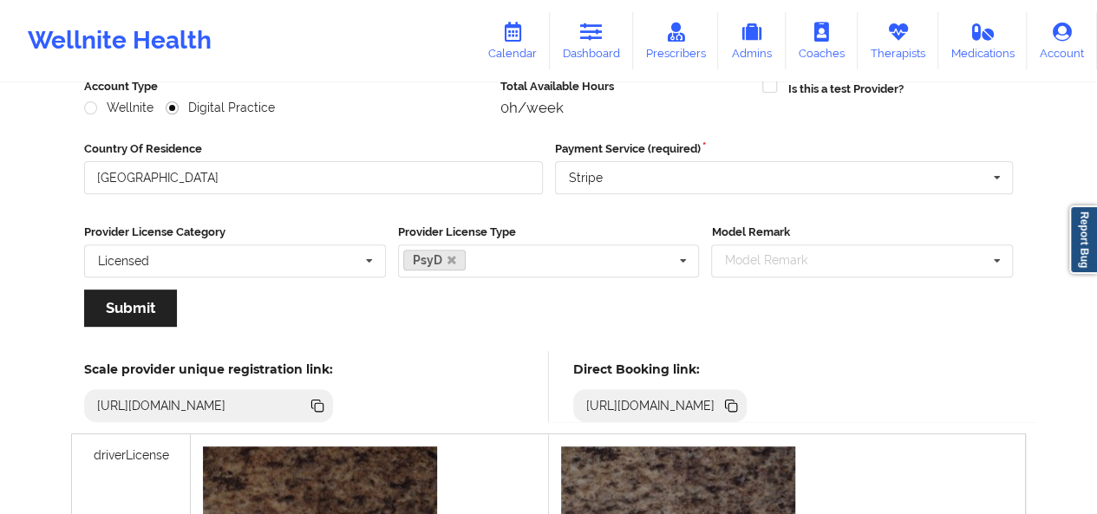
click at [737, 404] on icon at bounding box center [732, 407] width 9 height 9
